Goal: Information Seeking & Learning: Check status

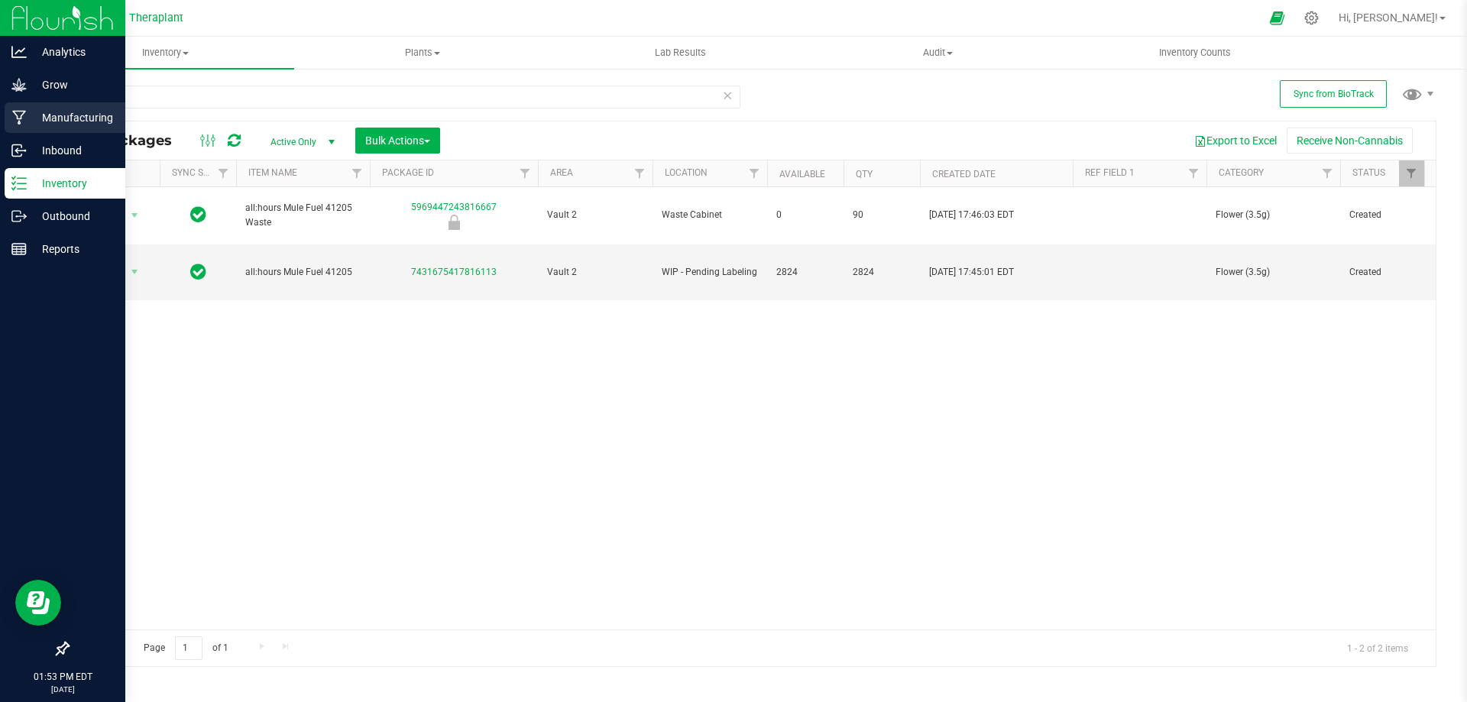
drag, startPoint x: 180, startPoint y: 97, endPoint x: 0, endPoint y: 131, distance: 183.4
click at [0, 131] on div "Analytics Grow Manufacturing Inbound Inventory Outbound Reports 01:53 PM EDT [D…" at bounding box center [733, 351] width 1467 height 702
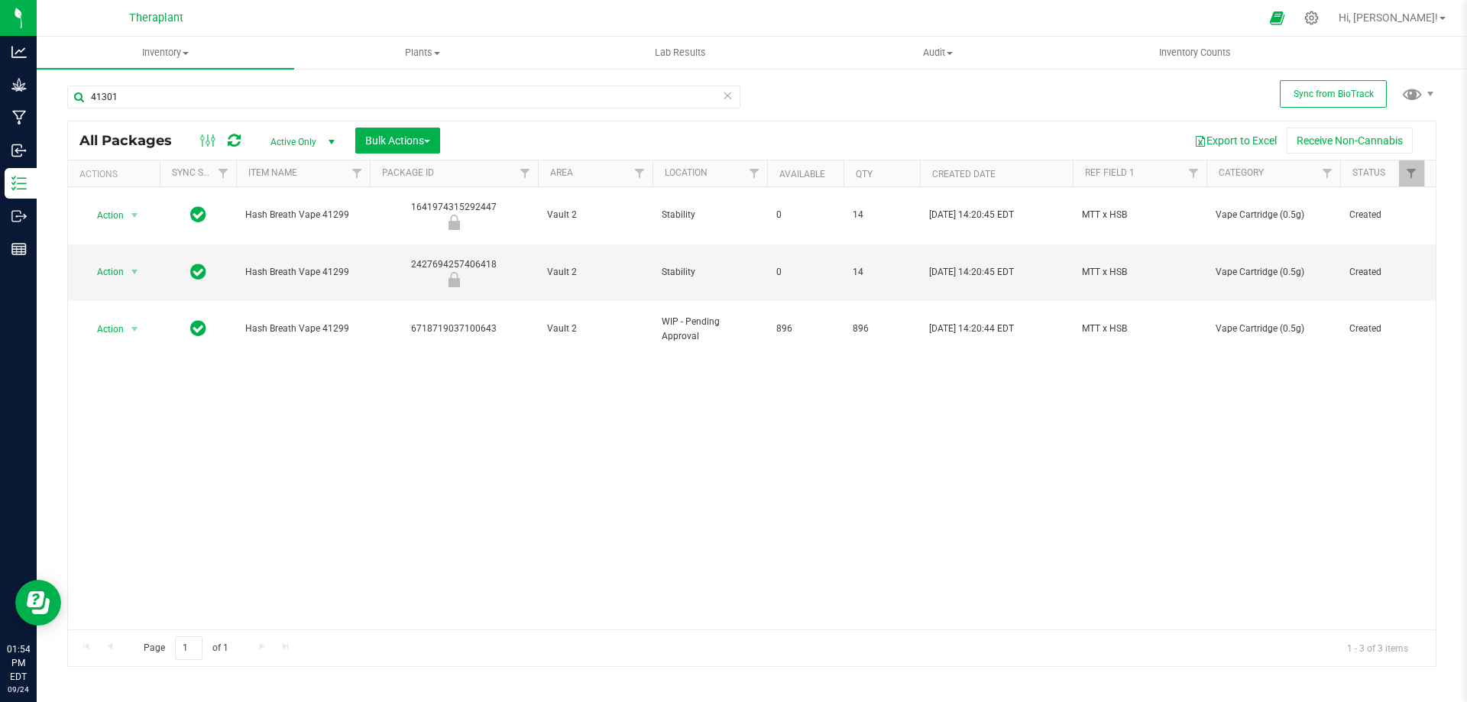
type input "41301"
